Goal: Transaction & Acquisition: Purchase product/service

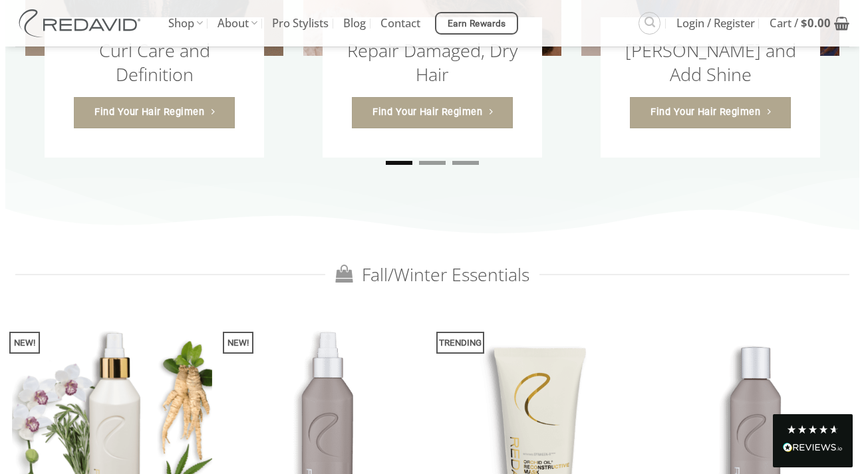
scroll to position [913, 0]
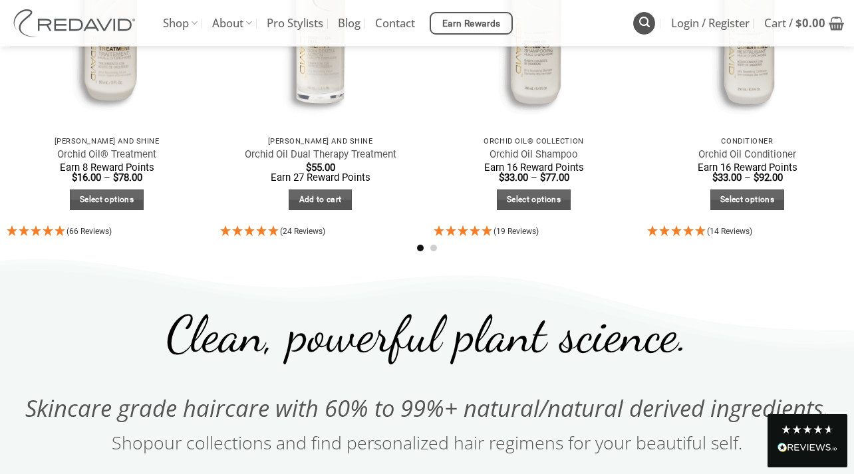
click at [642, 22] on icon "Search" at bounding box center [644, 22] width 11 height 13
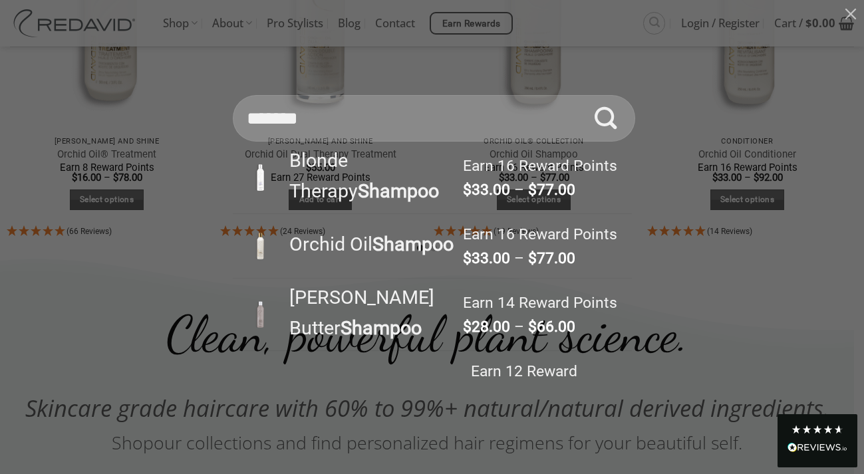
type input "*******"
click at [605, 142] on button "Submit" at bounding box center [605, 118] width 47 height 47
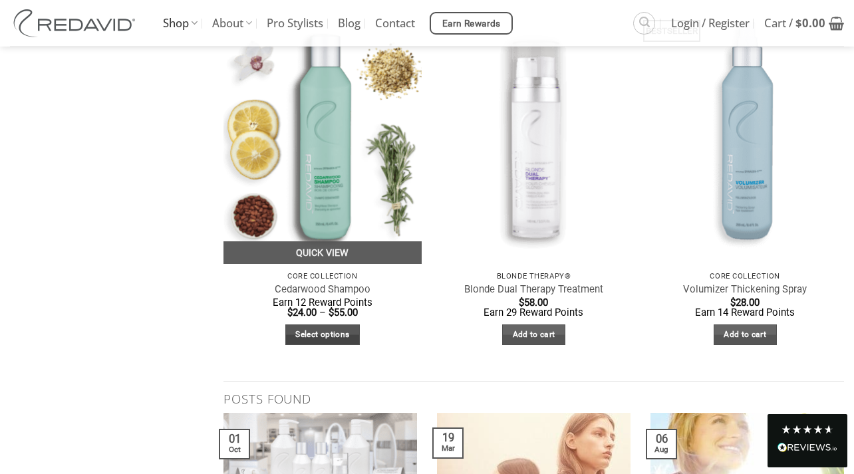
scroll to position [544, 0]
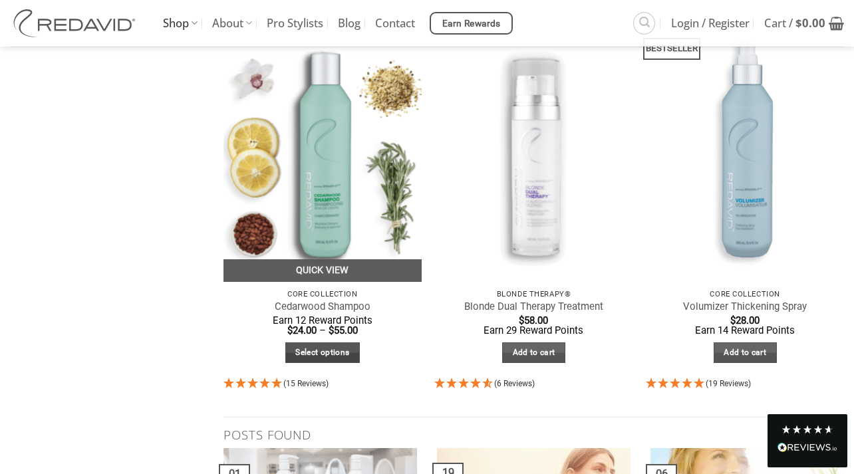
click at [317, 354] on link "Select options" at bounding box center [322, 352] width 74 height 21
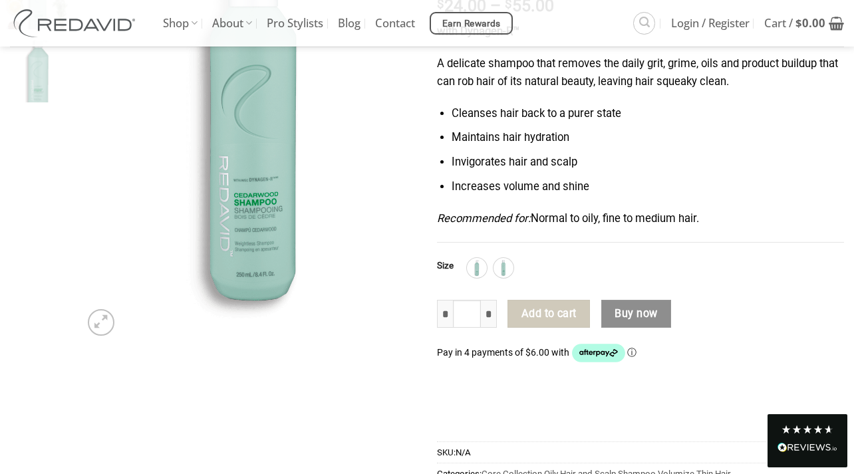
click at [640, 312] on button "Buy now" at bounding box center [636, 314] width 70 height 28
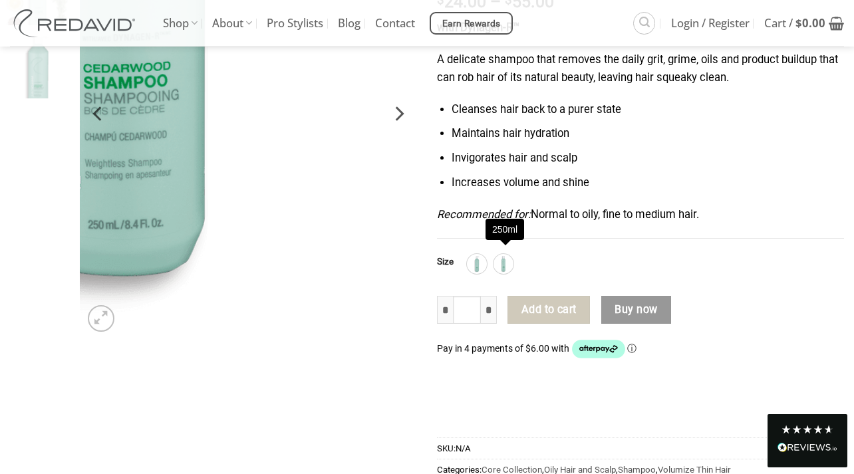
scroll to position [248, 0]
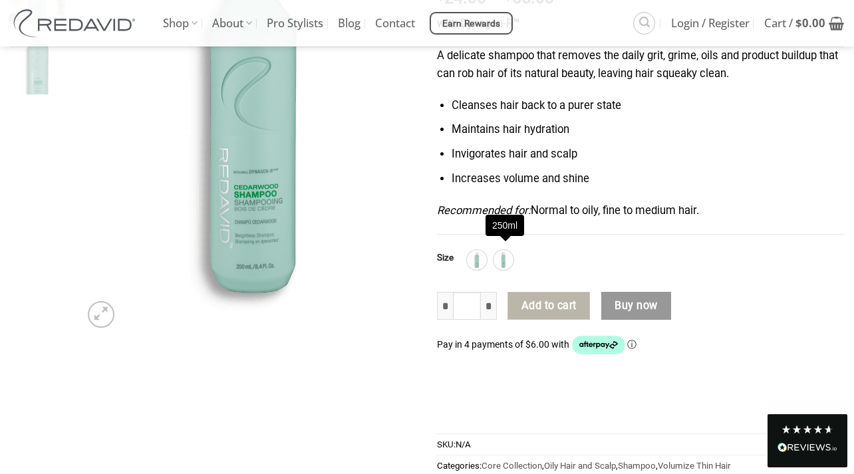
click at [556, 305] on button "Add to cart" at bounding box center [548, 306] width 82 height 28
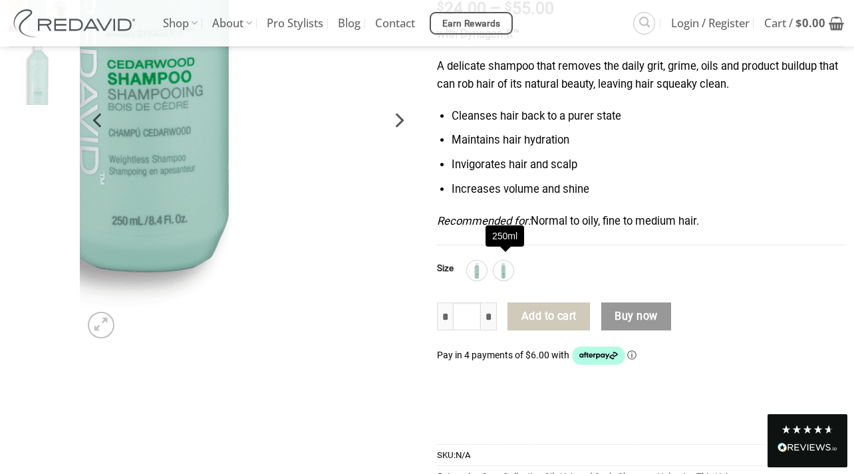
scroll to position [233, 0]
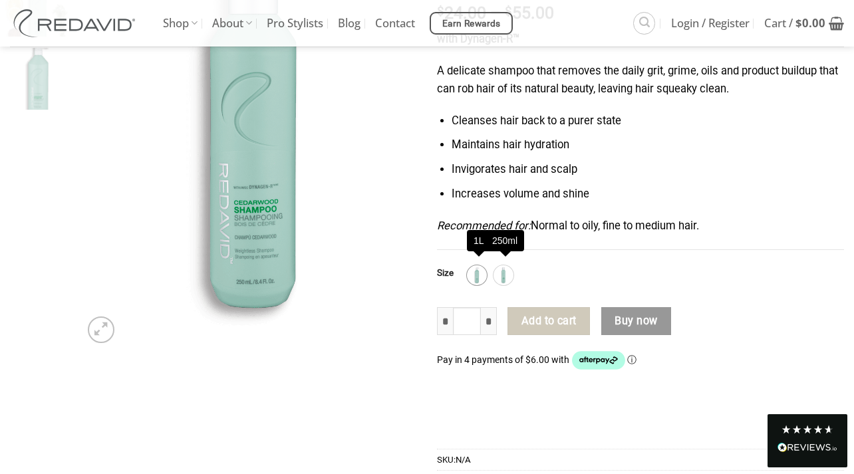
click at [481, 269] on img at bounding box center [476, 275] width 17 height 17
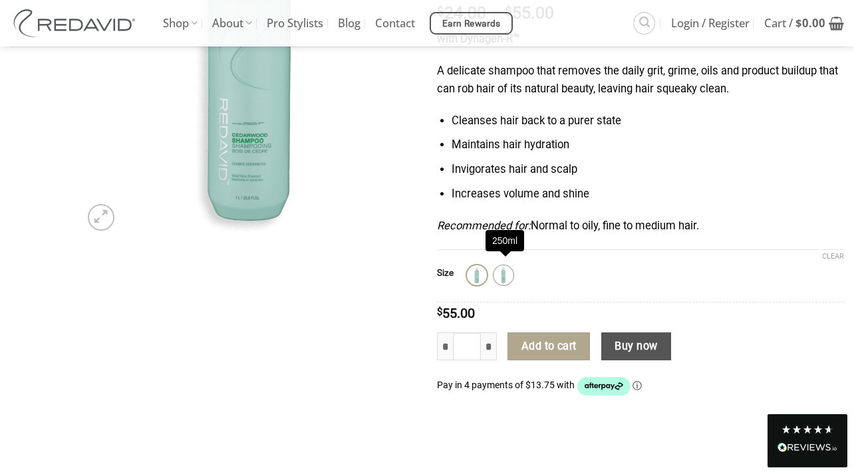
click at [505, 267] on img at bounding box center [503, 275] width 17 height 17
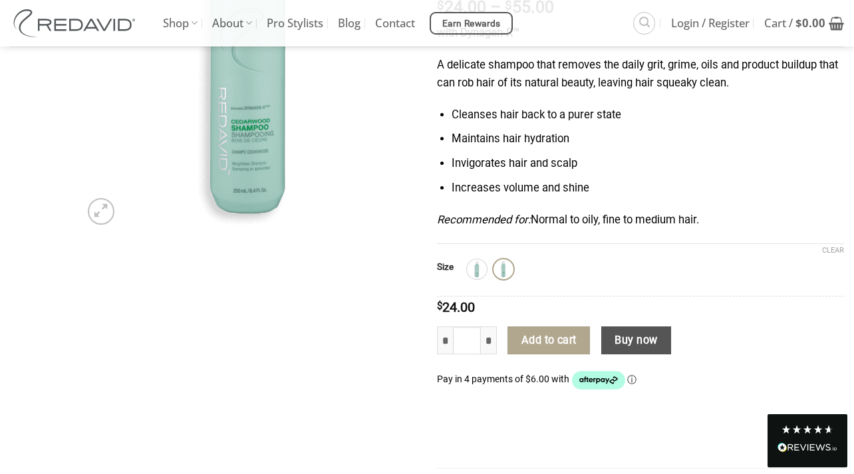
scroll to position [239, 0]
click at [641, 332] on button "Buy now" at bounding box center [636, 340] width 70 height 28
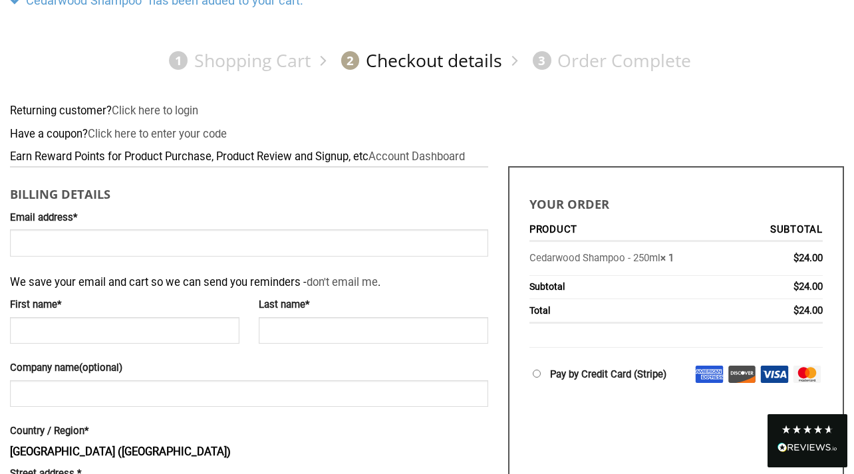
scroll to position [158, 0]
